Goal: Task Accomplishment & Management: Use online tool/utility

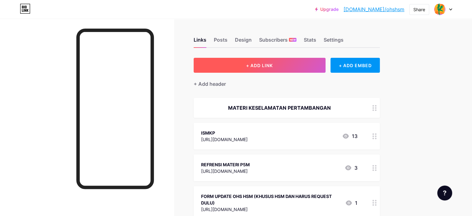
click at [300, 65] on button "+ ADD LINK" at bounding box center [260, 65] width 132 height 15
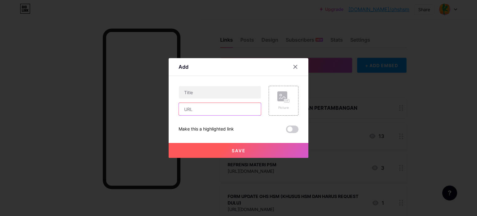
click at [216, 115] on input "text" at bounding box center [220, 109] width 82 height 12
paste input "[URL][DOMAIN_NAME]"
type input "[URL][DOMAIN_NAME]"
paste input "[URL][DOMAIN_NAME]"
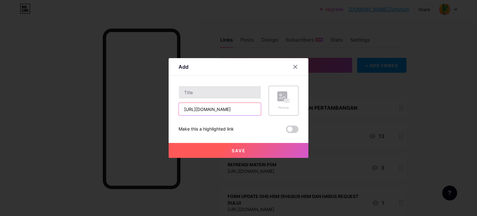
type input "[URL][DOMAIN_NAME]"
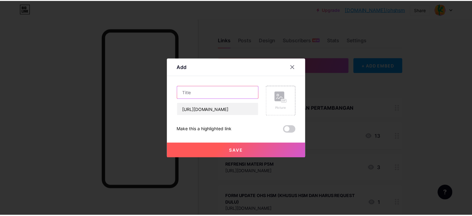
scroll to position [0, 0]
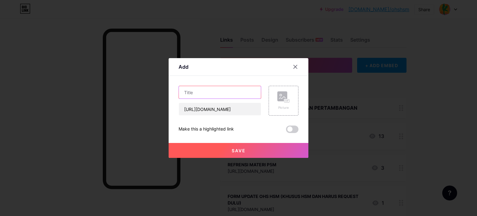
click at [228, 94] on input "text" at bounding box center [220, 92] width 82 height 12
type input "DASHBOARD HAZARD"
click at [251, 152] on button "Save" at bounding box center [239, 150] width 140 height 15
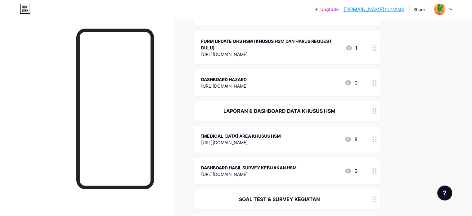
scroll to position [155, 0]
click at [248, 80] on div "DASHBOARD HAZARD" at bounding box center [224, 79] width 47 height 7
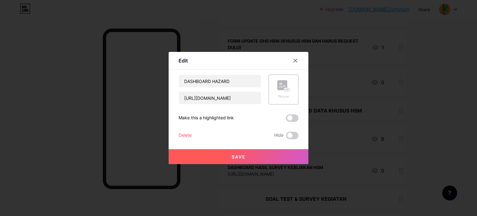
click at [292, 115] on span at bounding box center [292, 117] width 12 height 7
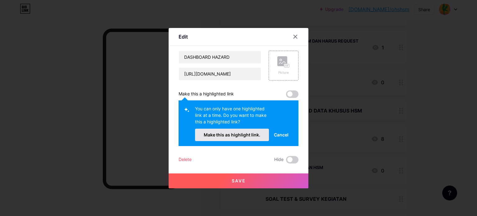
click at [251, 135] on span "Make this as highlight link." at bounding box center [232, 134] width 56 height 5
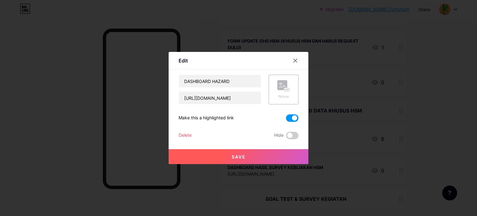
click at [247, 155] on button "Save" at bounding box center [239, 156] width 140 height 15
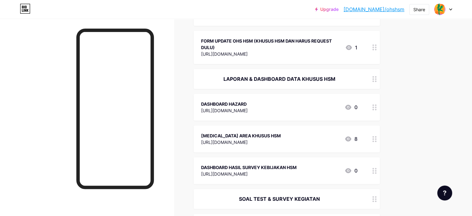
click at [391, 8] on link "[DOMAIN_NAME]/ohshsm" at bounding box center [374, 9] width 61 height 7
